Goal: Information Seeking & Learning: Learn about a topic

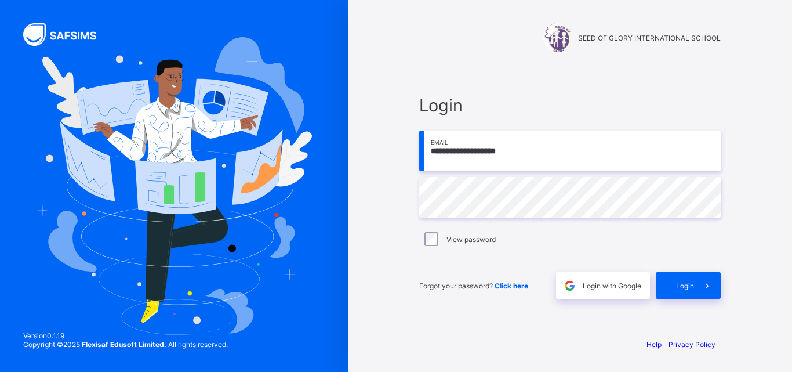
type input "**********"
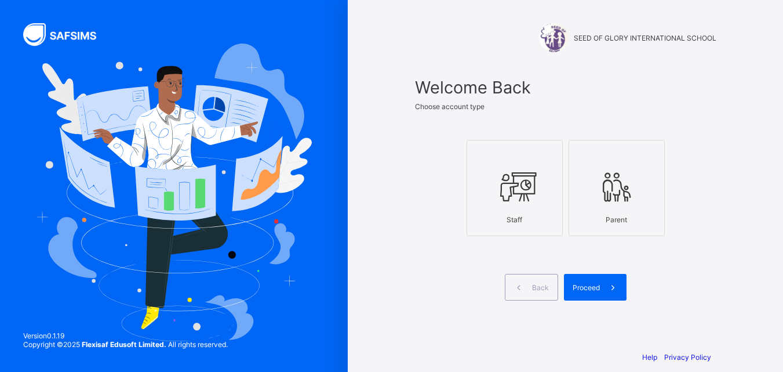
click at [514, 159] on div at bounding box center [514, 154] width 83 height 17
click at [595, 288] on span "Proceed" at bounding box center [586, 287] width 27 height 9
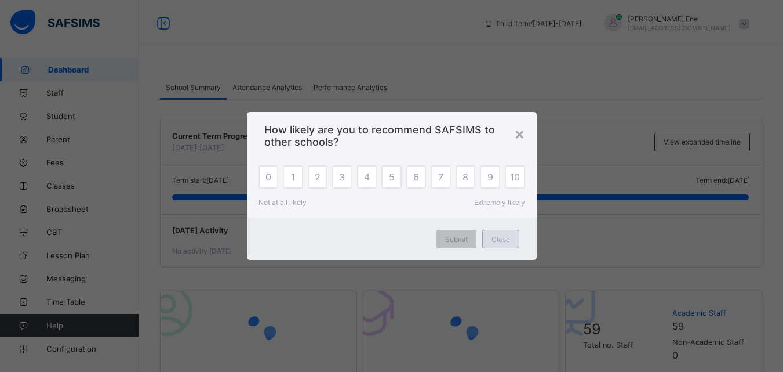
click at [493, 241] on span "Close" at bounding box center [501, 239] width 19 height 9
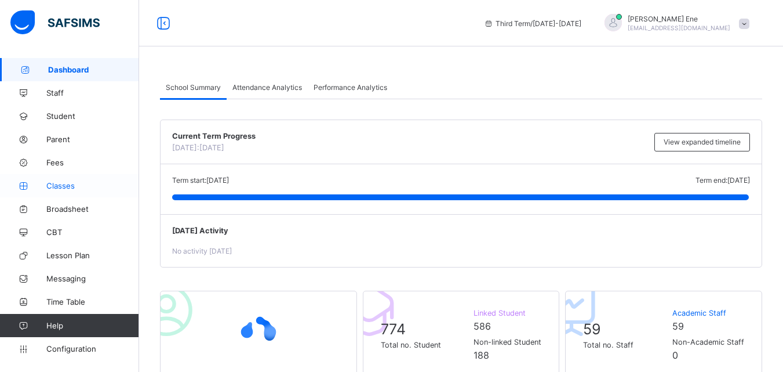
click at [61, 190] on link "Classes" at bounding box center [69, 185] width 139 height 23
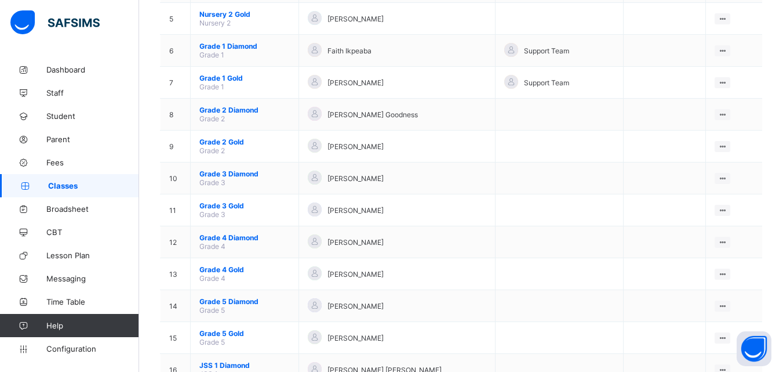
scroll to position [333, 0]
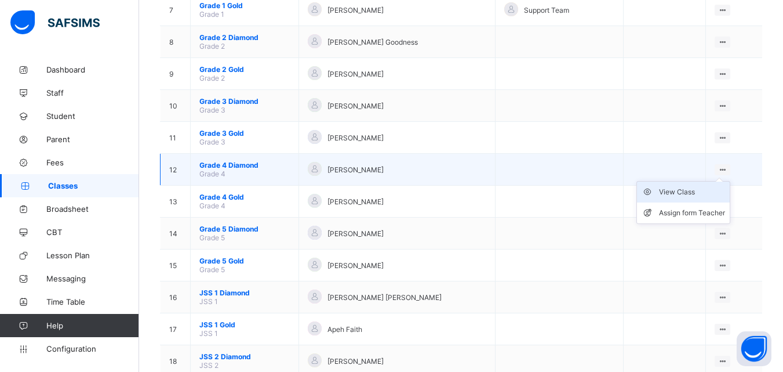
click at [713, 188] on div "View Class" at bounding box center [692, 192] width 66 height 12
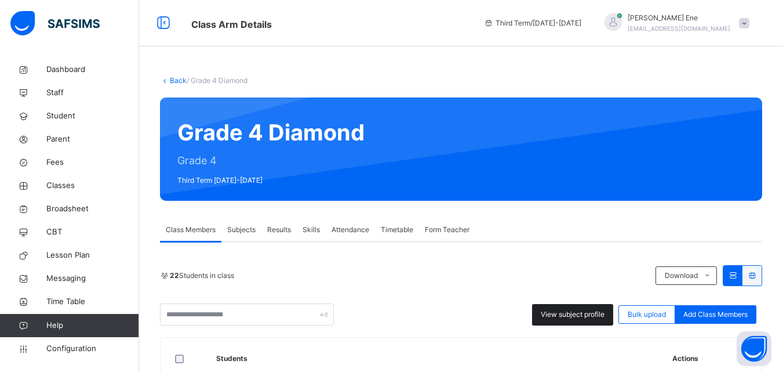
click at [575, 320] on div "View subject profile" at bounding box center [572, 314] width 81 height 21
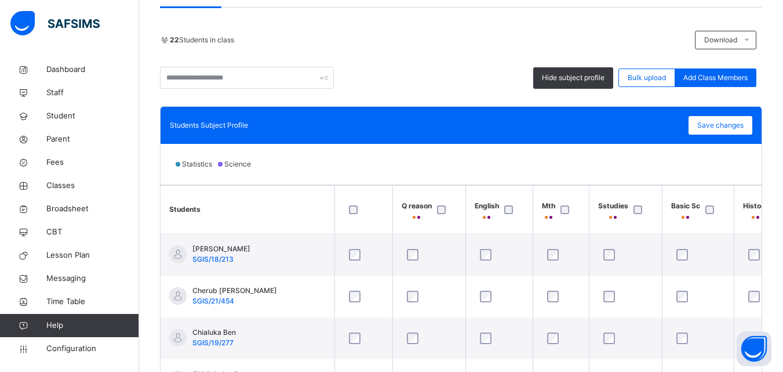
scroll to position [233, 0]
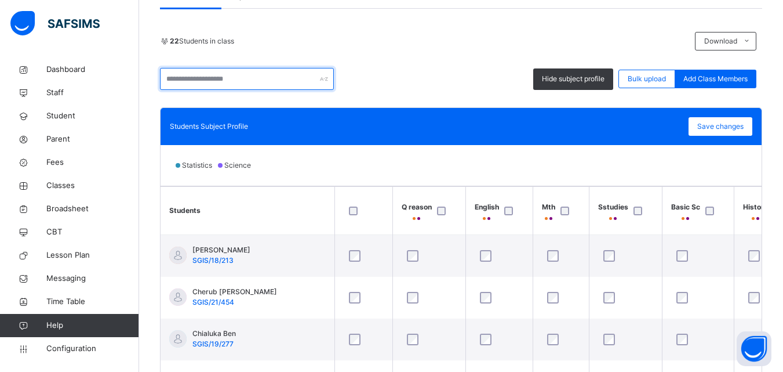
click at [239, 76] on input "text" at bounding box center [247, 79] width 174 height 22
type input "******"
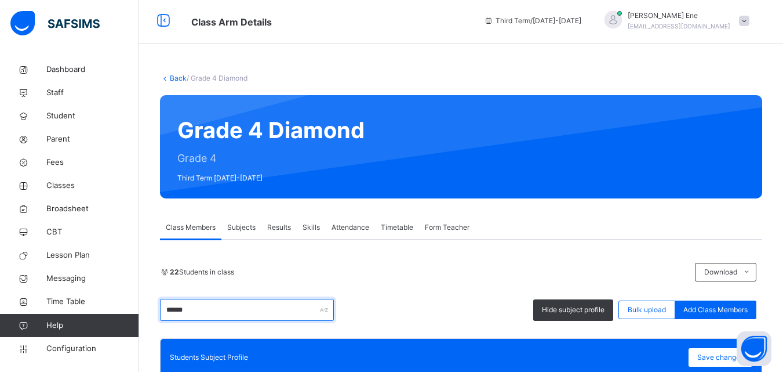
scroll to position [1, 0]
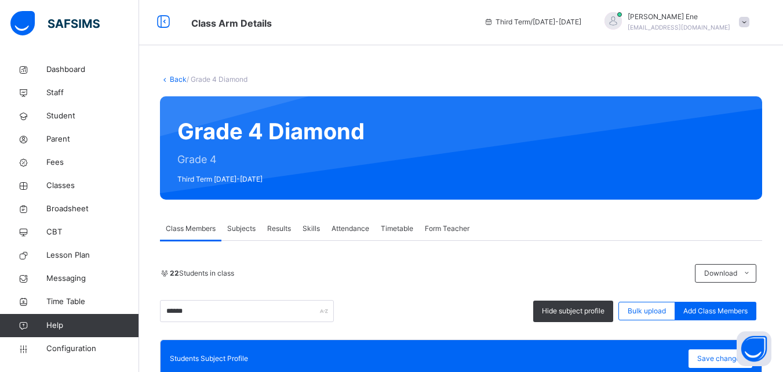
click at [750, 21] on span at bounding box center [744, 22] width 10 height 10
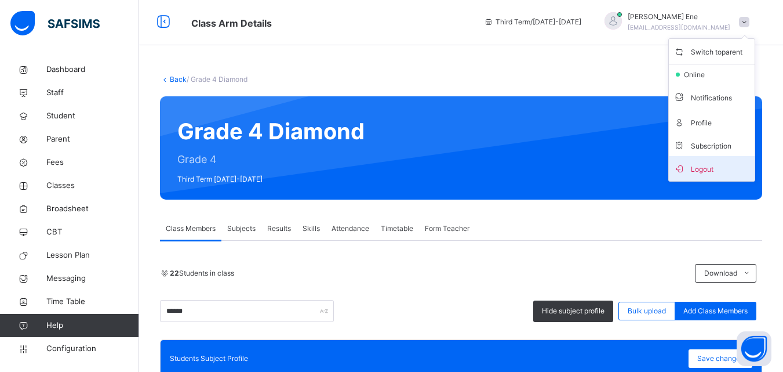
click at [729, 163] on span "Logout" at bounding box center [712, 169] width 77 height 16
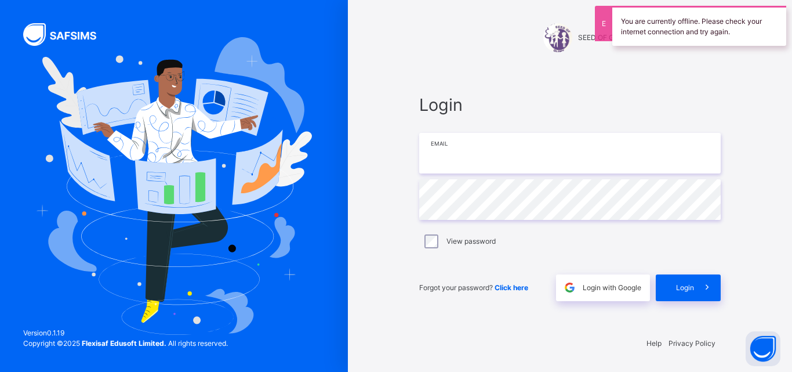
click at [558, 165] on input "email" at bounding box center [569, 153] width 301 height 41
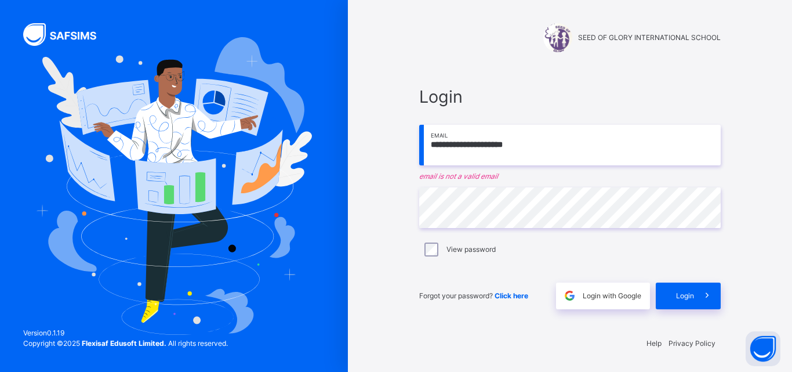
type input "**********"
